Goal: Find specific page/section: Find specific page/section

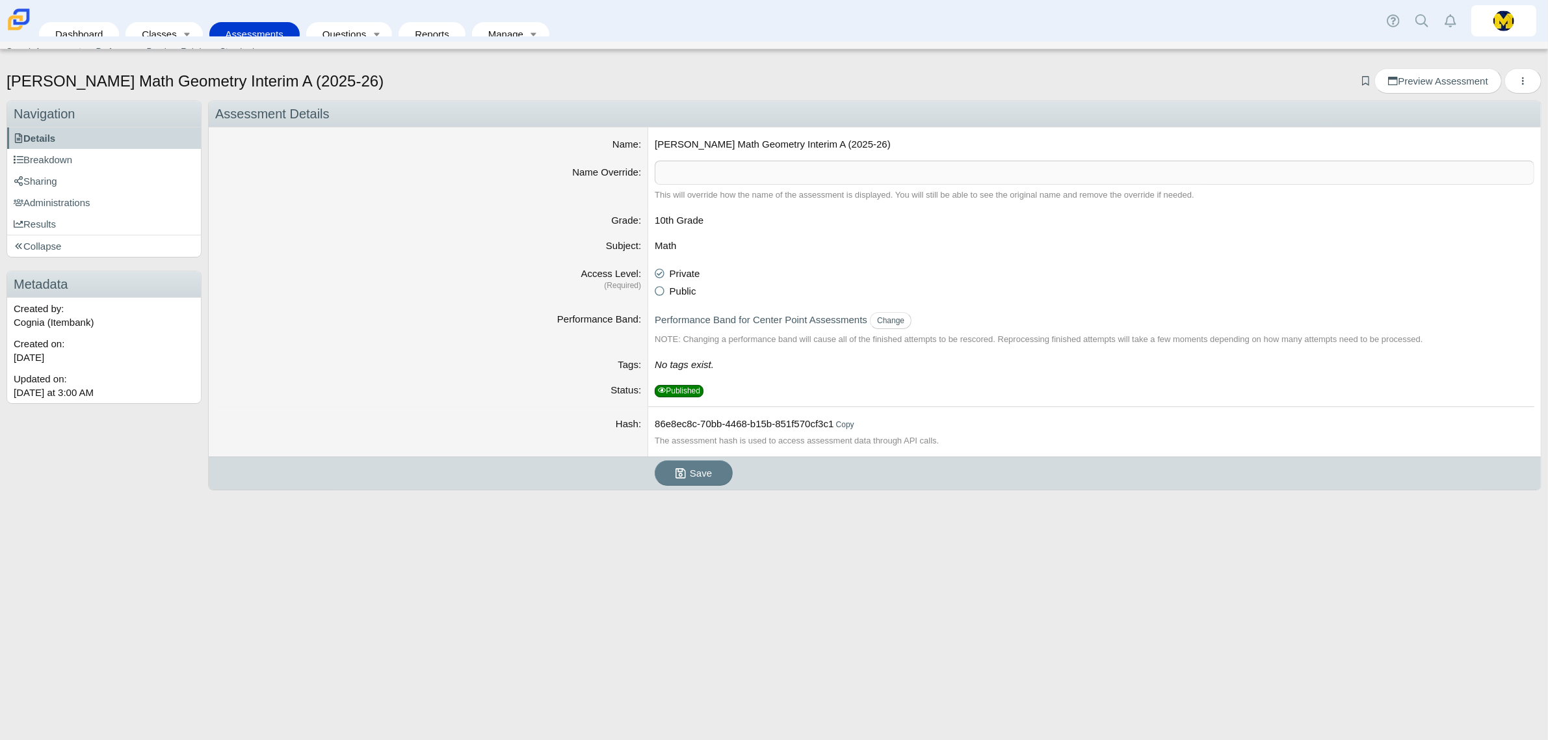
click at [254, 22] on link "Assessments" at bounding box center [254, 34] width 77 height 24
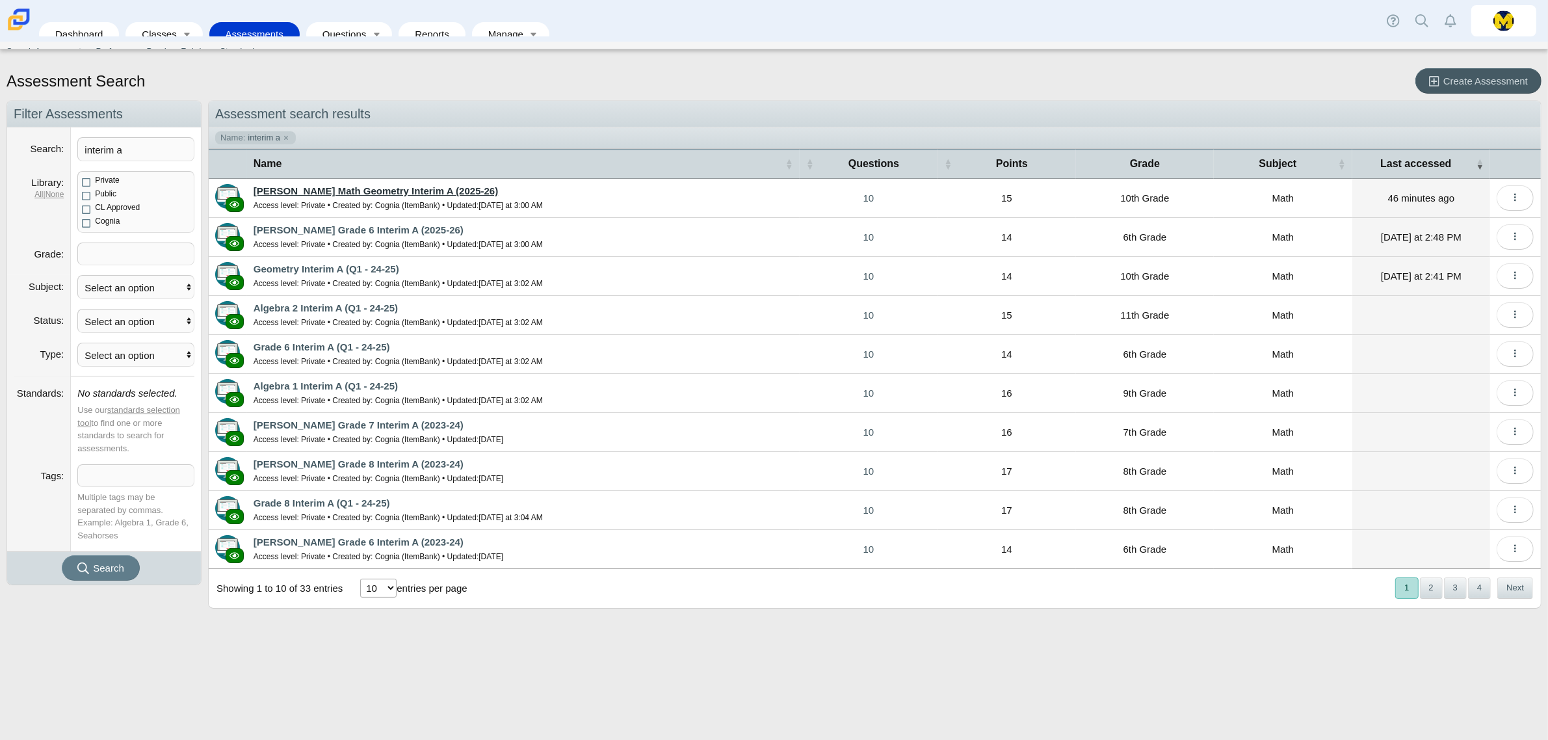
click at [303, 190] on link "[PERSON_NAME] Math Geometry Interim A (2025-26)" at bounding box center [376, 190] width 244 height 11
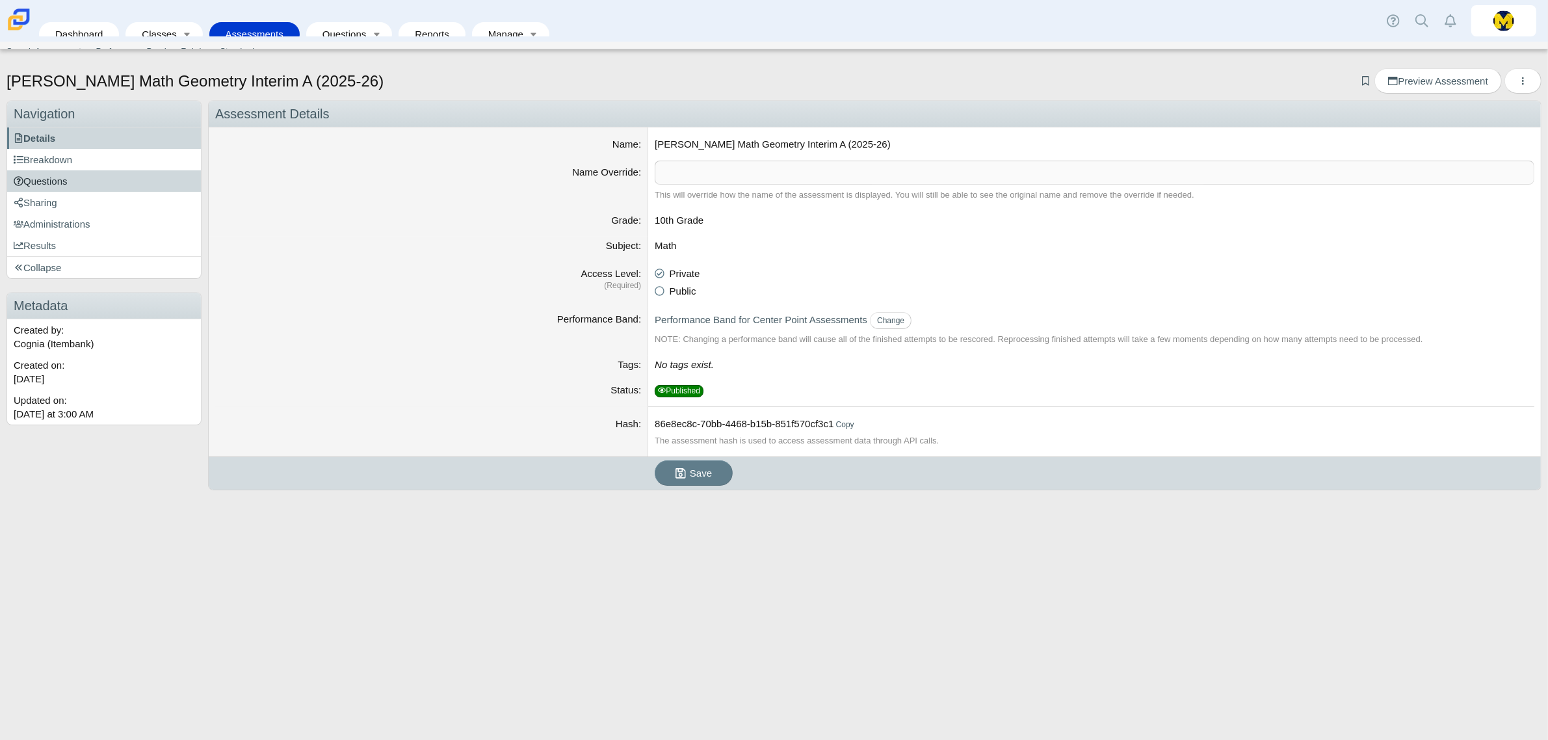
click at [92, 182] on link "Questions" at bounding box center [104, 180] width 194 height 21
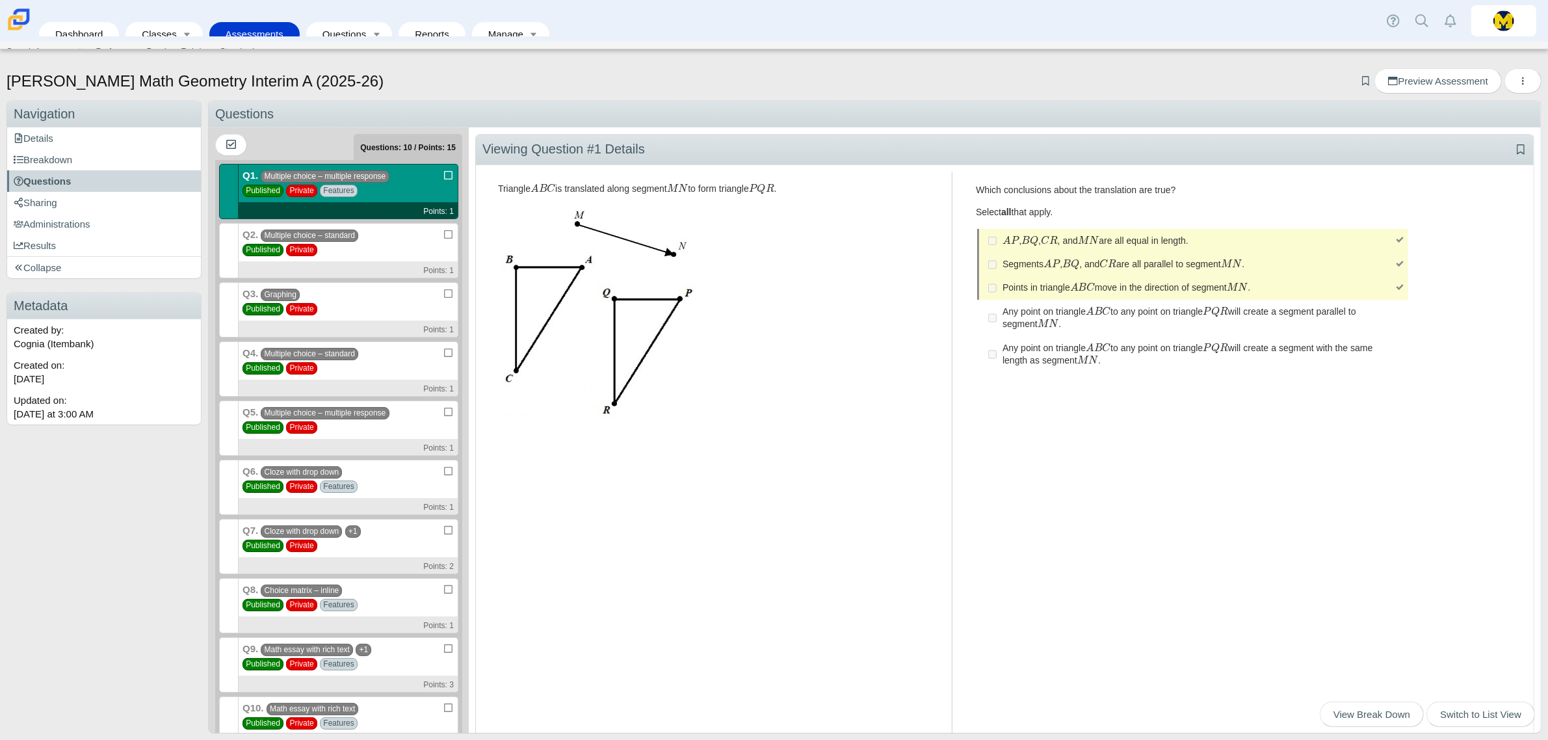
click at [14, 23] on img at bounding box center [18, 19] width 27 height 27
